Goal: Navigation & Orientation: Find specific page/section

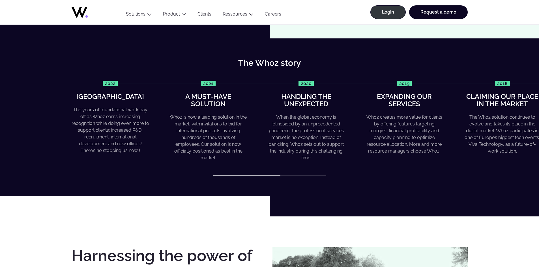
scroll to position [226, 0]
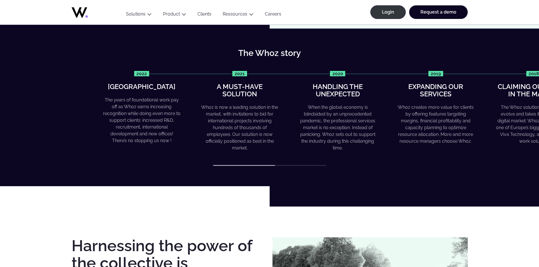
click at [497, 146] on div "2022 Greater heights The years of foundational work pay off as Whoz earns incre…" at bounding box center [301, 111] width 396 height 81
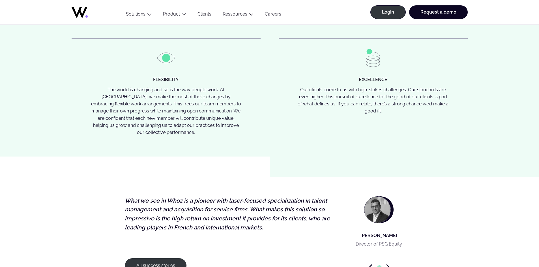
scroll to position [1357, 0]
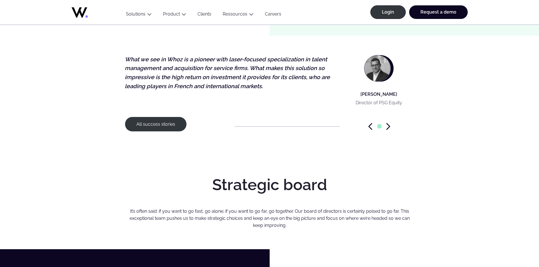
click at [389, 124] on icon "Next slide" at bounding box center [388, 127] width 3 height 6
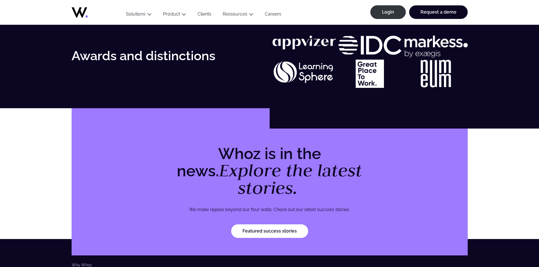
scroll to position [1753, 0]
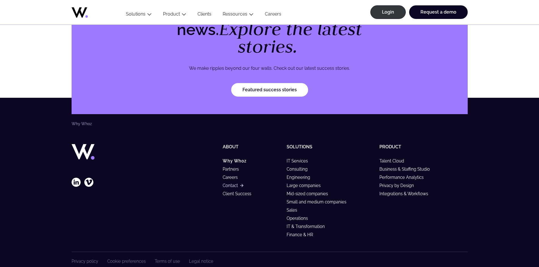
click at [228, 183] on link "Contact" at bounding box center [233, 185] width 20 height 5
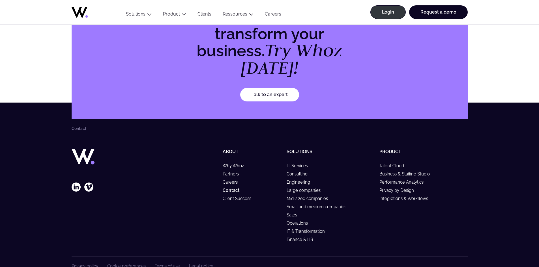
scroll to position [492, 0]
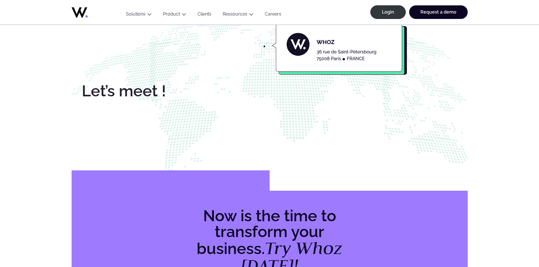
click at [267, 14] on link "Careers" at bounding box center [273, 15] width 28 height 8
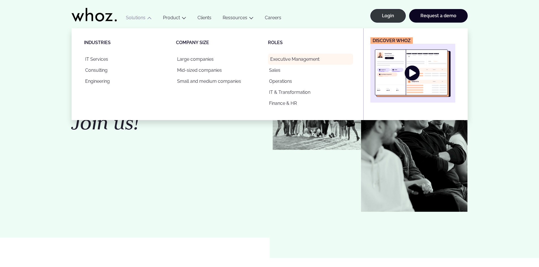
click at [294, 58] on link "Executive Management" at bounding box center [310, 59] width 85 height 11
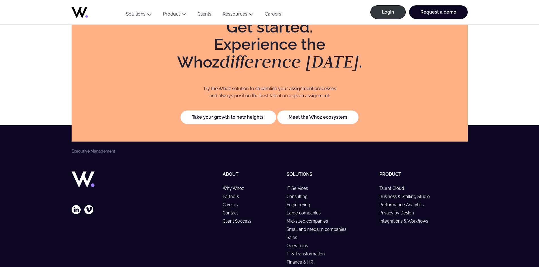
scroll to position [1248, 0]
